Goal: Task Accomplishment & Management: Manage account settings

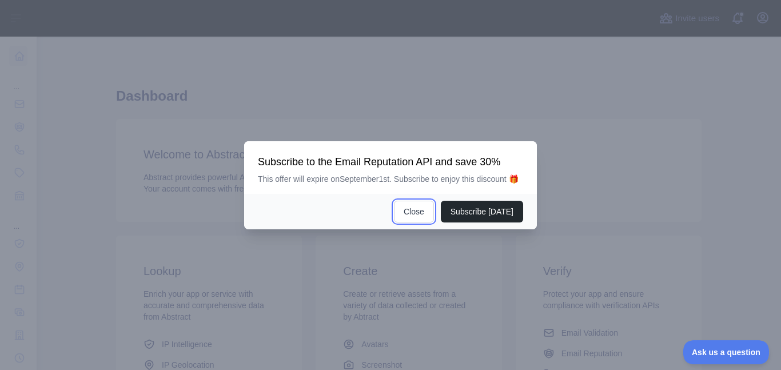
click at [429, 212] on button "Close" at bounding box center [414, 212] width 40 height 22
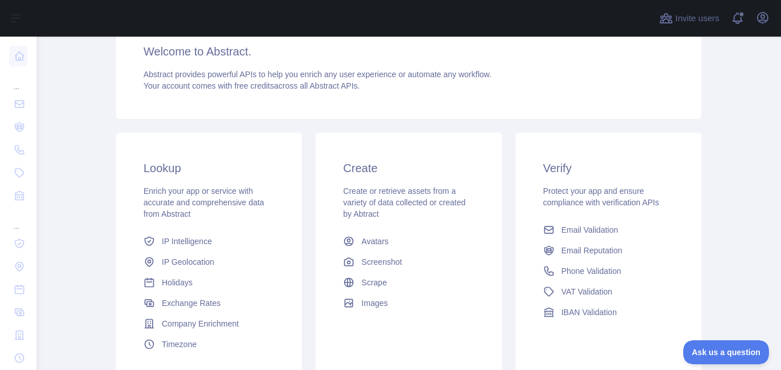
scroll to position [199, 0]
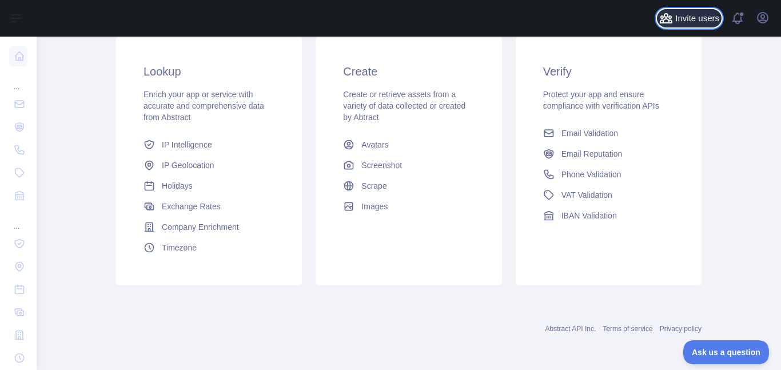
click at [716, 20] on span "Invite users" at bounding box center [697, 18] width 44 height 13
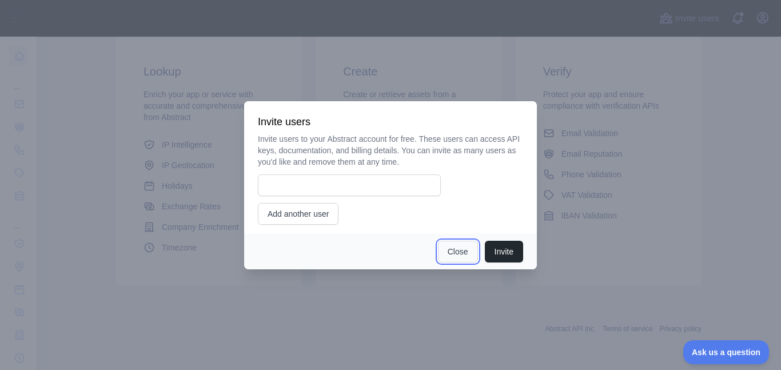
click at [455, 254] on button "Close" at bounding box center [458, 252] width 40 height 22
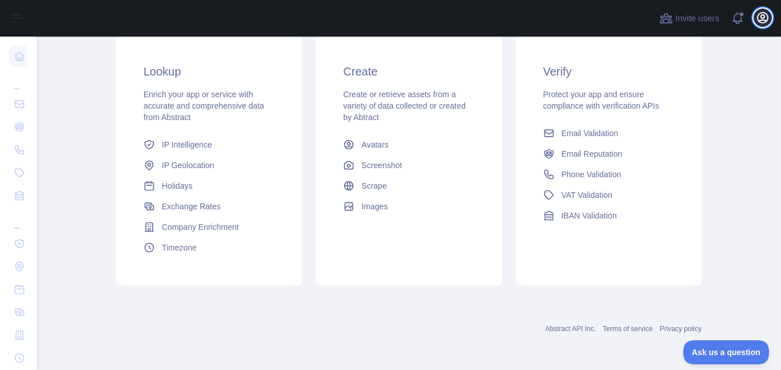
click at [763, 23] on icon "button" at bounding box center [762, 18] width 14 height 14
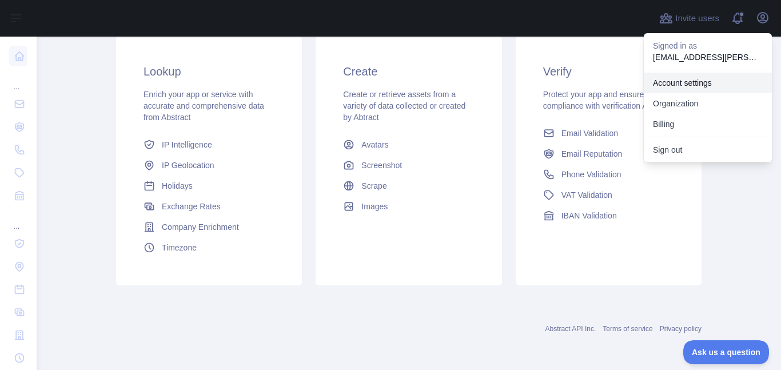
click at [706, 83] on link "Account settings" at bounding box center [707, 83] width 128 height 21
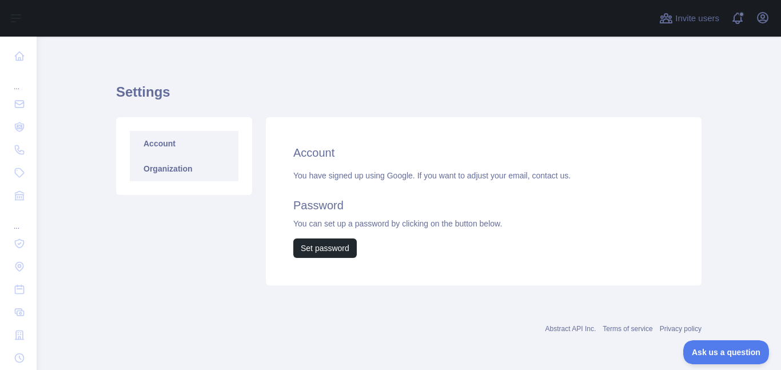
click at [177, 172] on link "Organization" at bounding box center [184, 168] width 109 height 25
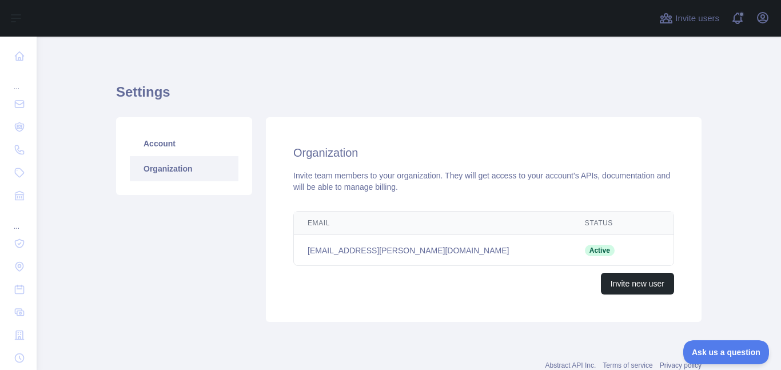
click at [585, 247] on span "Active" at bounding box center [600, 250] width 30 height 11
click at [767, 18] on icon "button" at bounding box center [762, 18] width 10 height 10
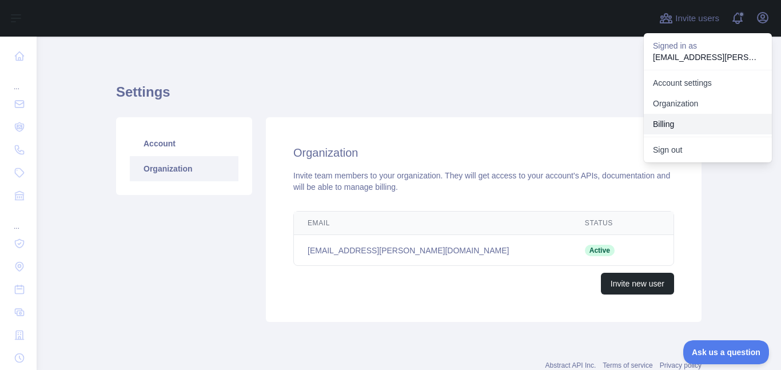
click at [679, 121] on button "Billing" at bounding box center [707, 124] width 128 height 21
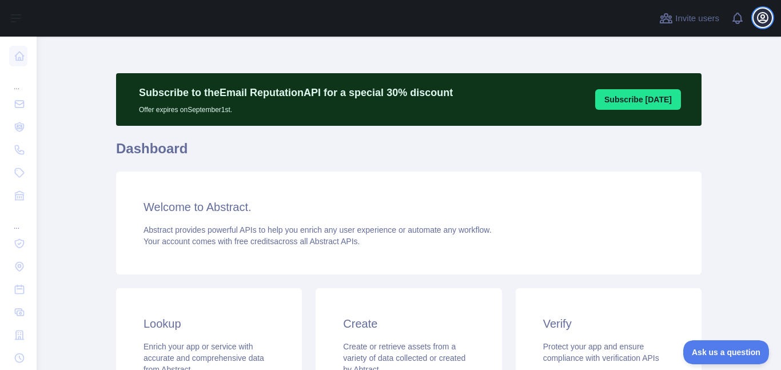
click at [762, 25] on button "Open user menu" at bounding box center [762, 18] width 18 height 18
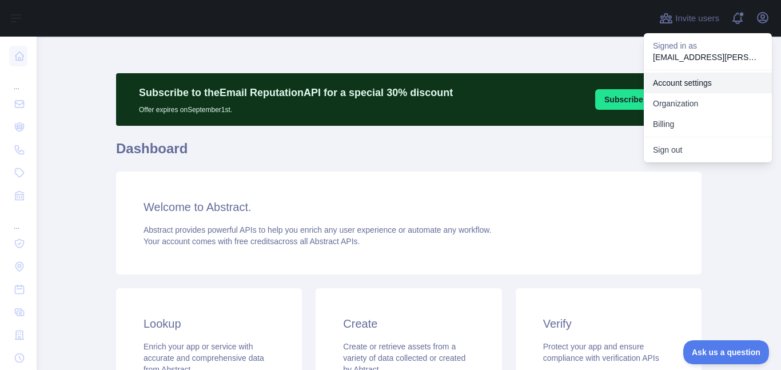
click at [694, 83] on link "Account settings" at bounding box center [707, 83] width 128 height 21
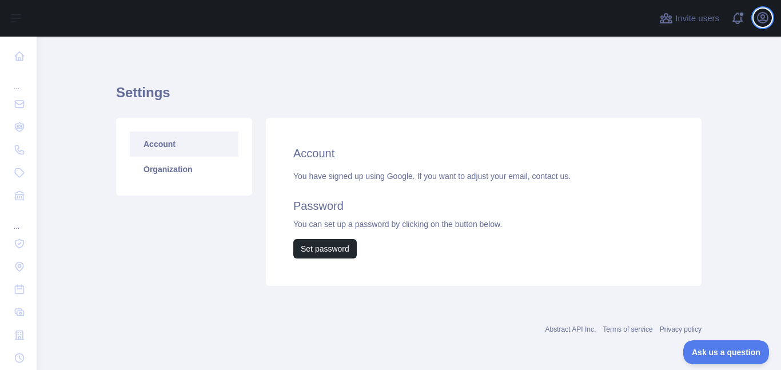
scroll to position [4, 0]
